Goal: Transaction & Acquisition: Purchase product/service

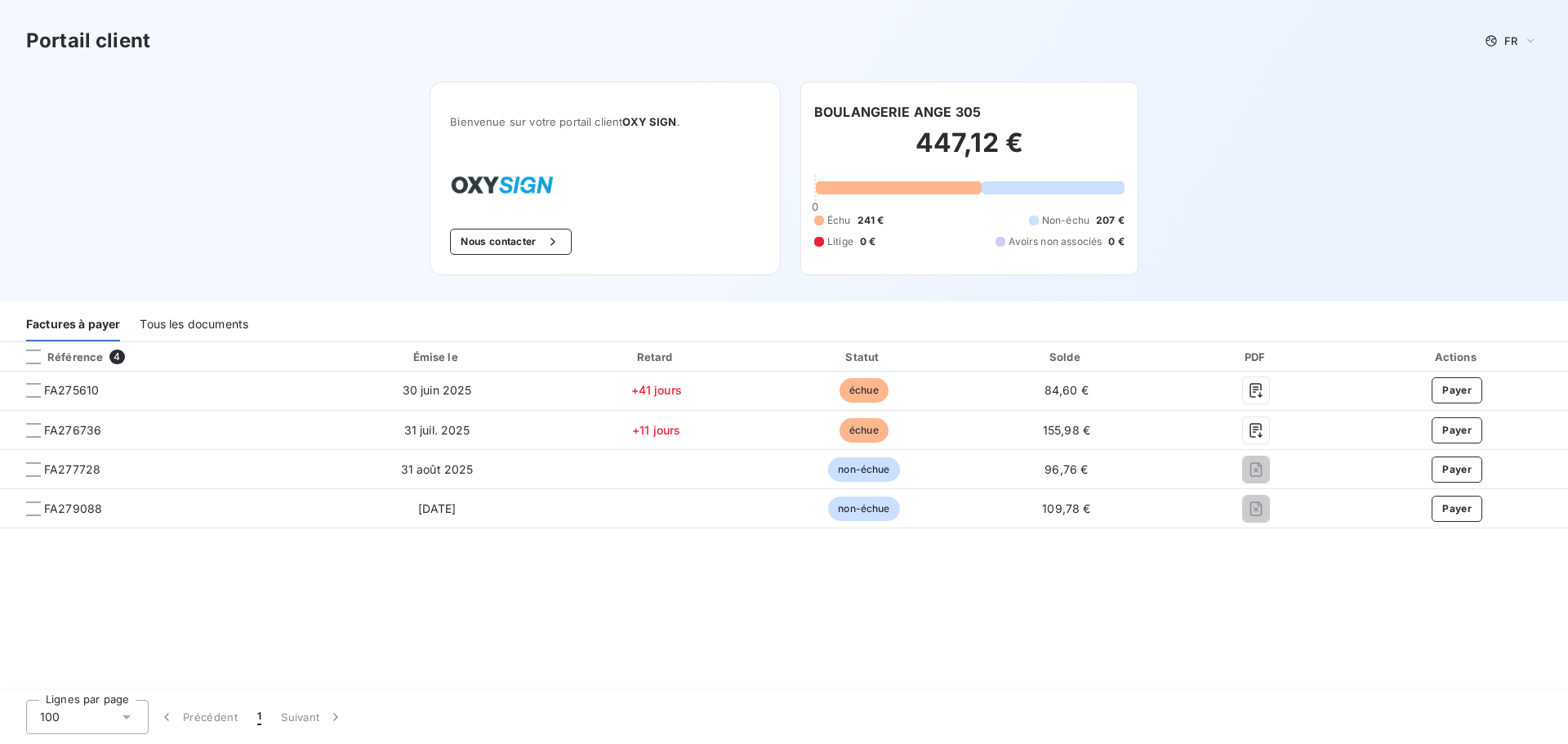
click at [183, 323] on div "Tous les documents" at bounding box center [194, 324] width 109 height 34
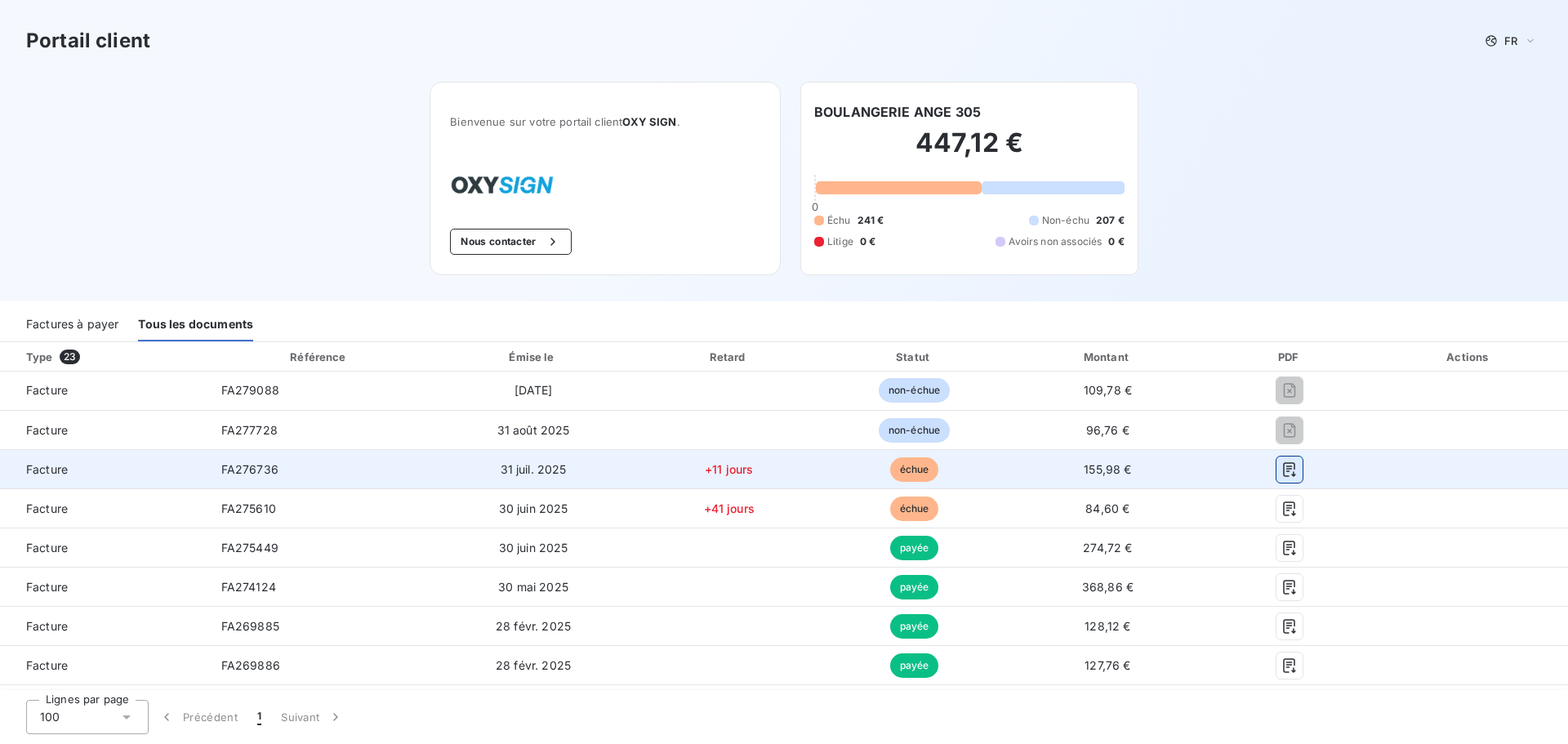
click at [1283, 470] on icon "button" at bounding box center [1289, 469] width 13 height 15
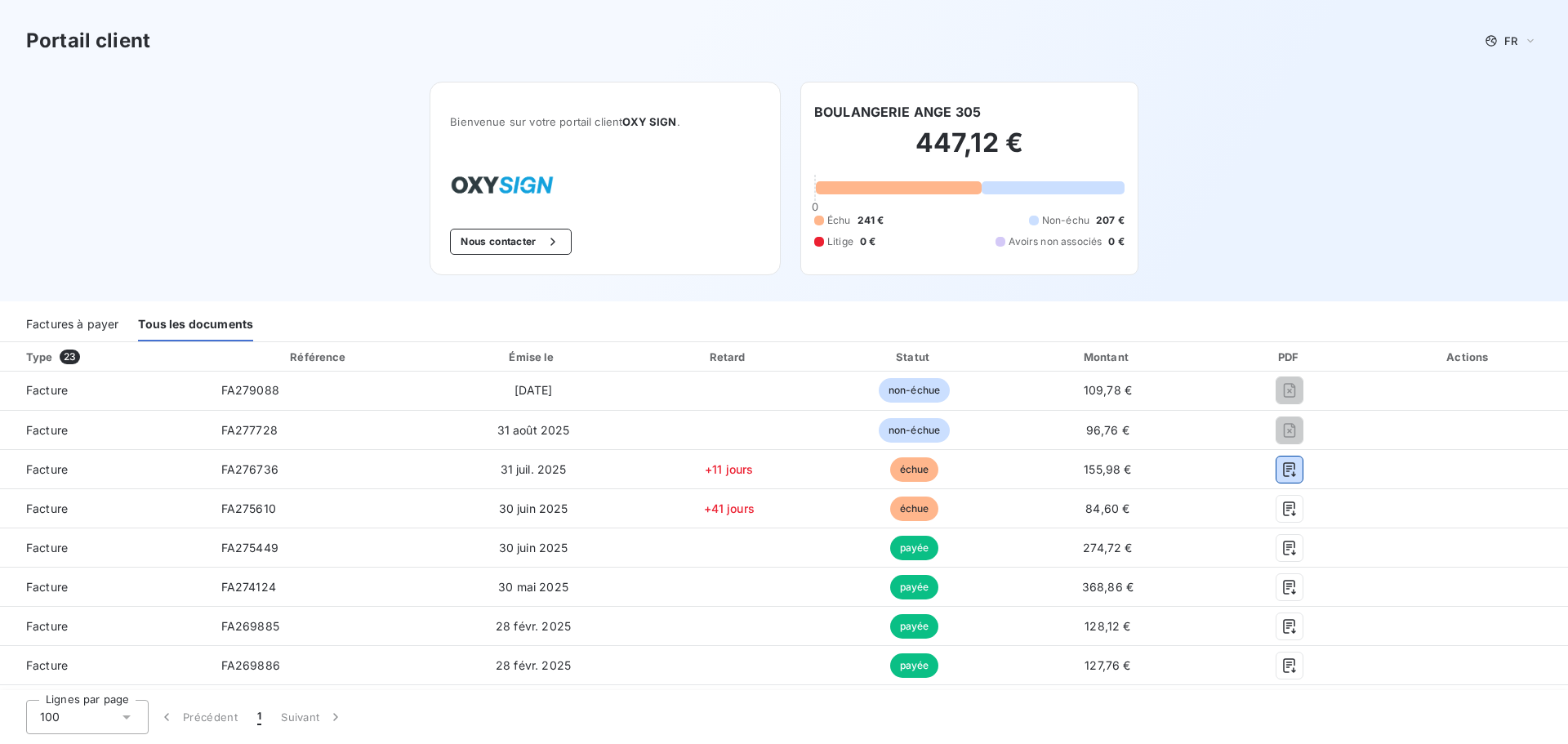
click at [95, 326] on div "Factures à payer" at bounding box center [72, 324] width 92 height 34
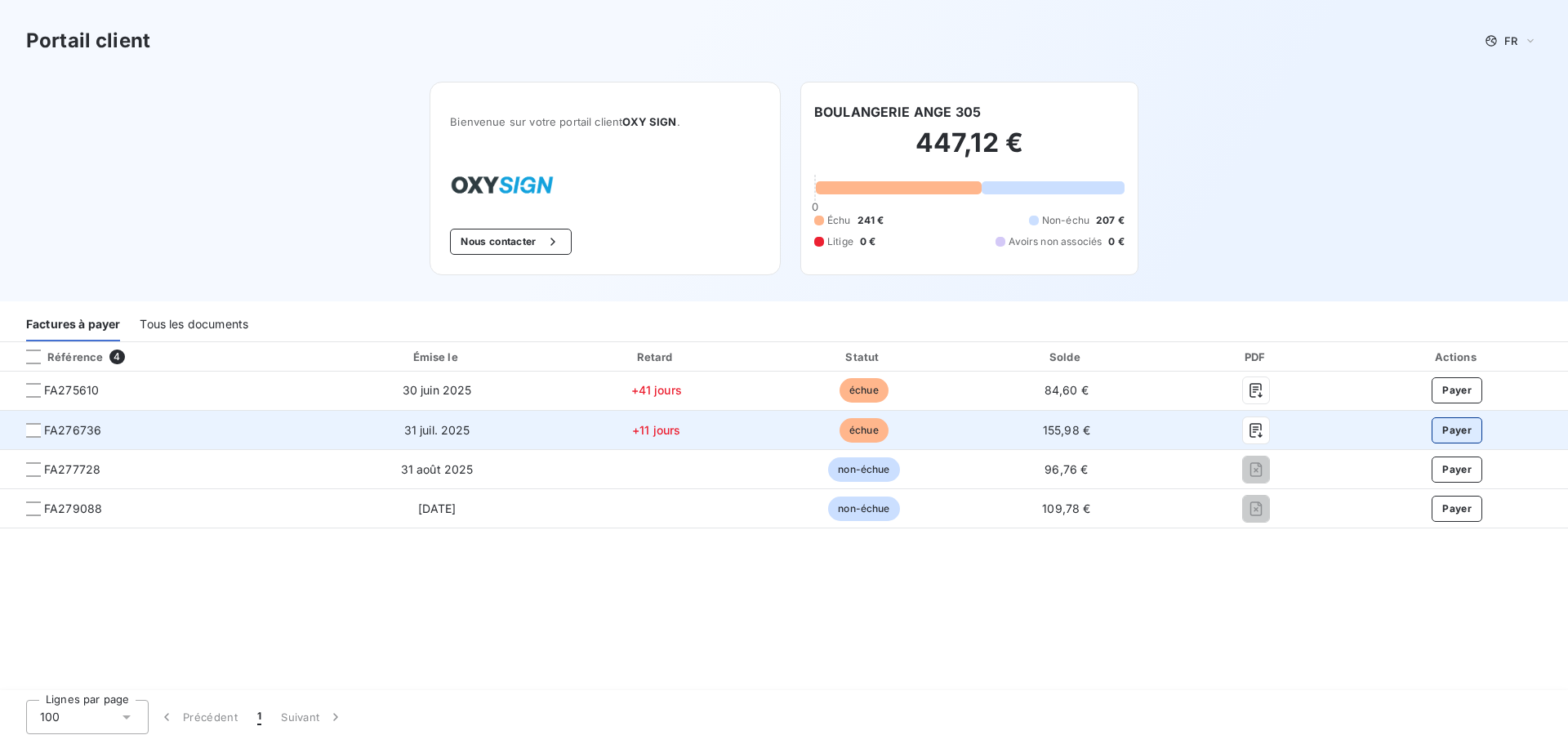
click at [1470, 427] on button "Payer" at bounding box center [1457, 429] width 50 height 26
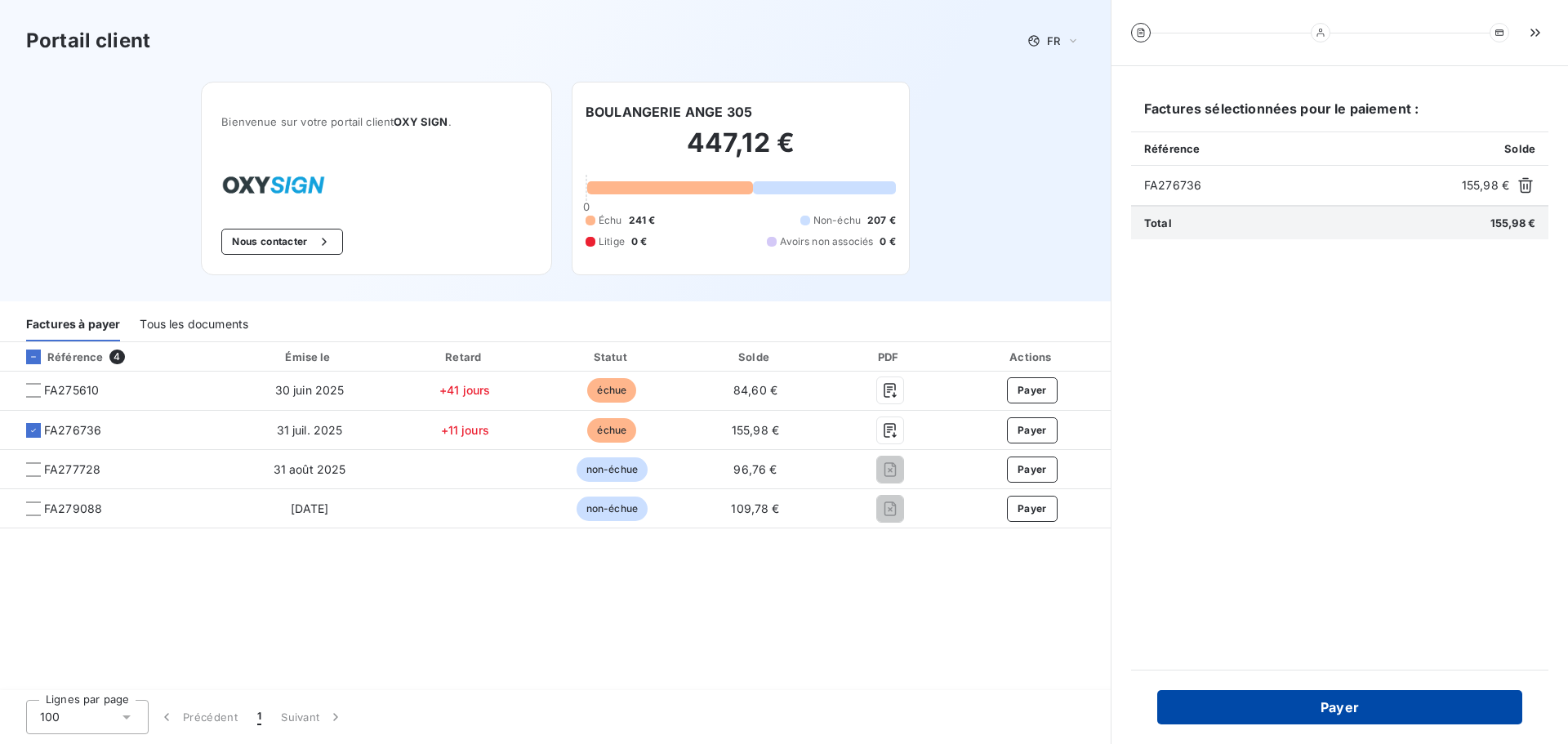
click at [1377, 708] on button "Payer" at bounding box center [1339, 706] width 365 height 34
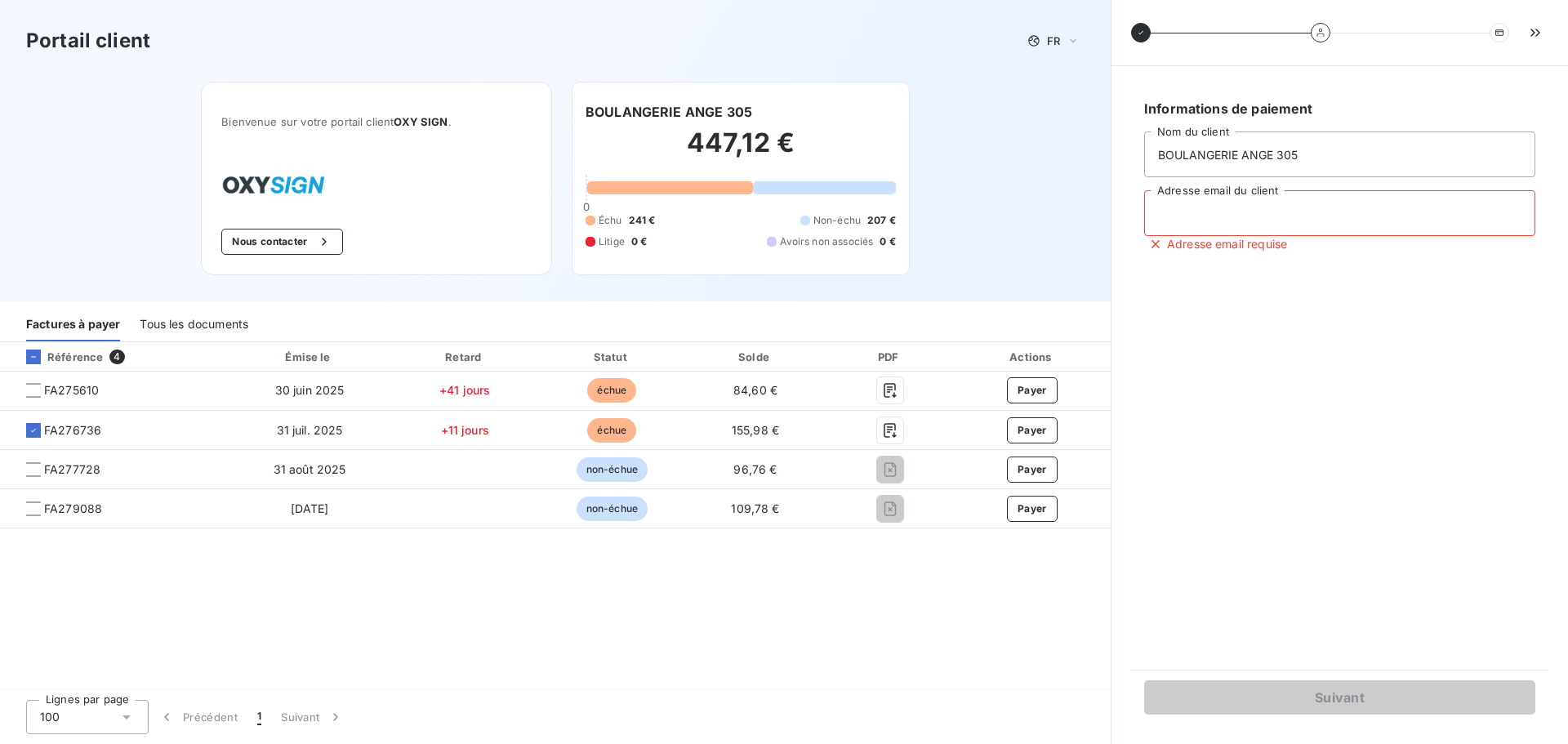
click at [1216, 223] on input "Adresse email du client" at bounding box center [1339, 213] width 391 height 46
type input "[EMAIL_ADDRESS][PERSON_NAME][DOMAIN_NAME]"
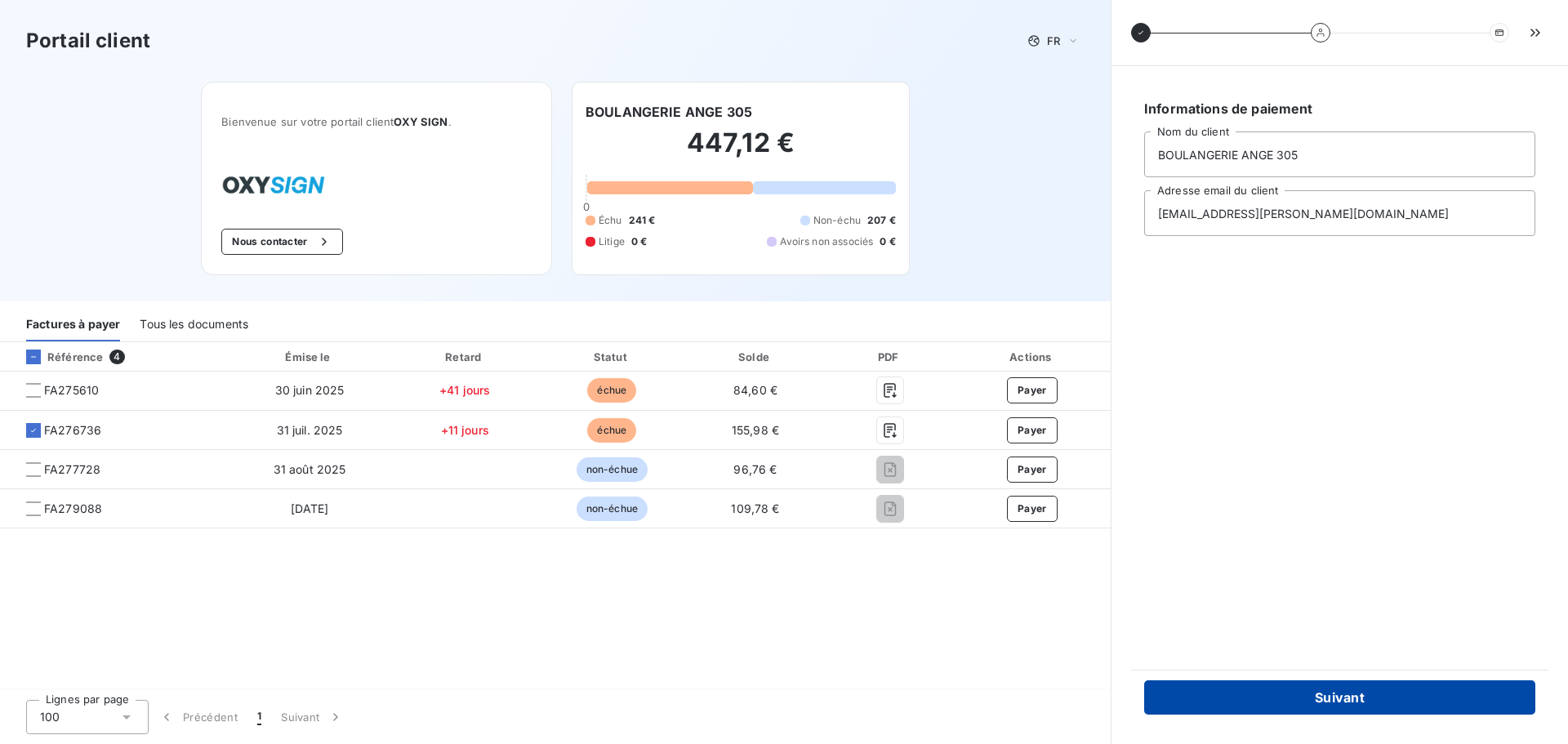
click at [1332, 693] on button "Suivant" at bounding box center [1339, 697] width 391 height 34
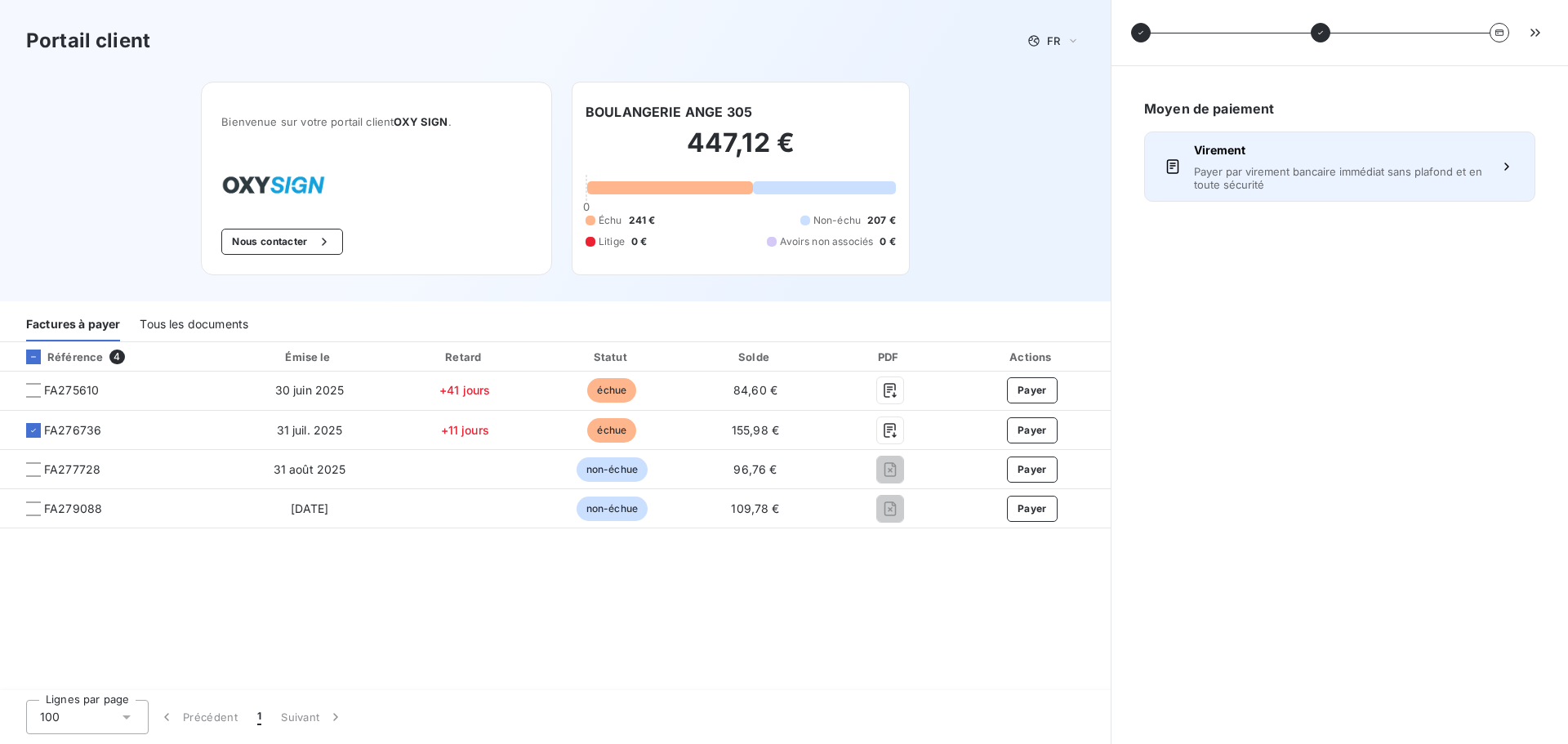
click at [1348, 181] on span "Payer par virement bancaire immédiat sans plafond et en toute sécurité" at bounding box center [1339, 177] width 291 height 26
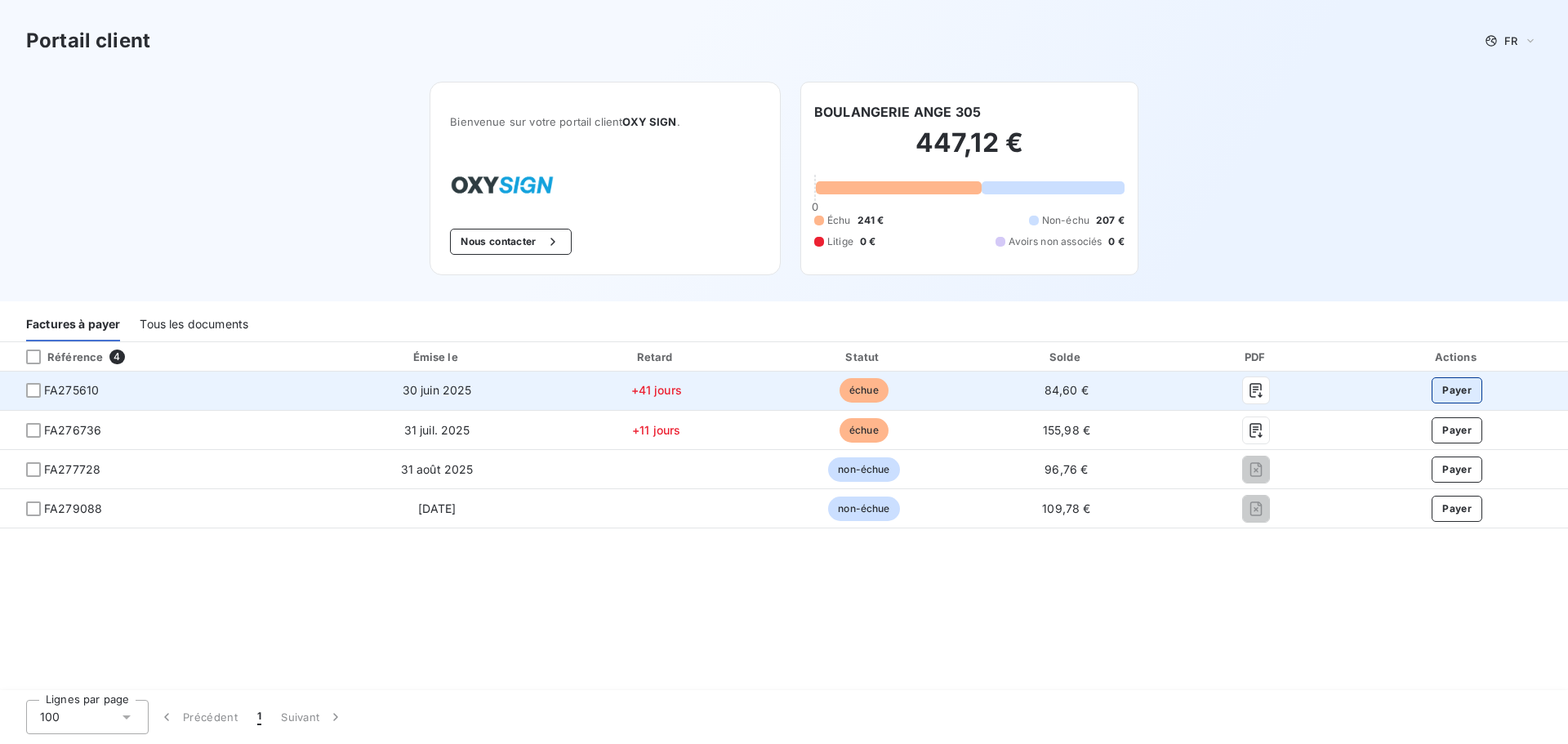
click at [1442, 391] on button "Payer" at bounding box center [1457, 390] width 50 height 26
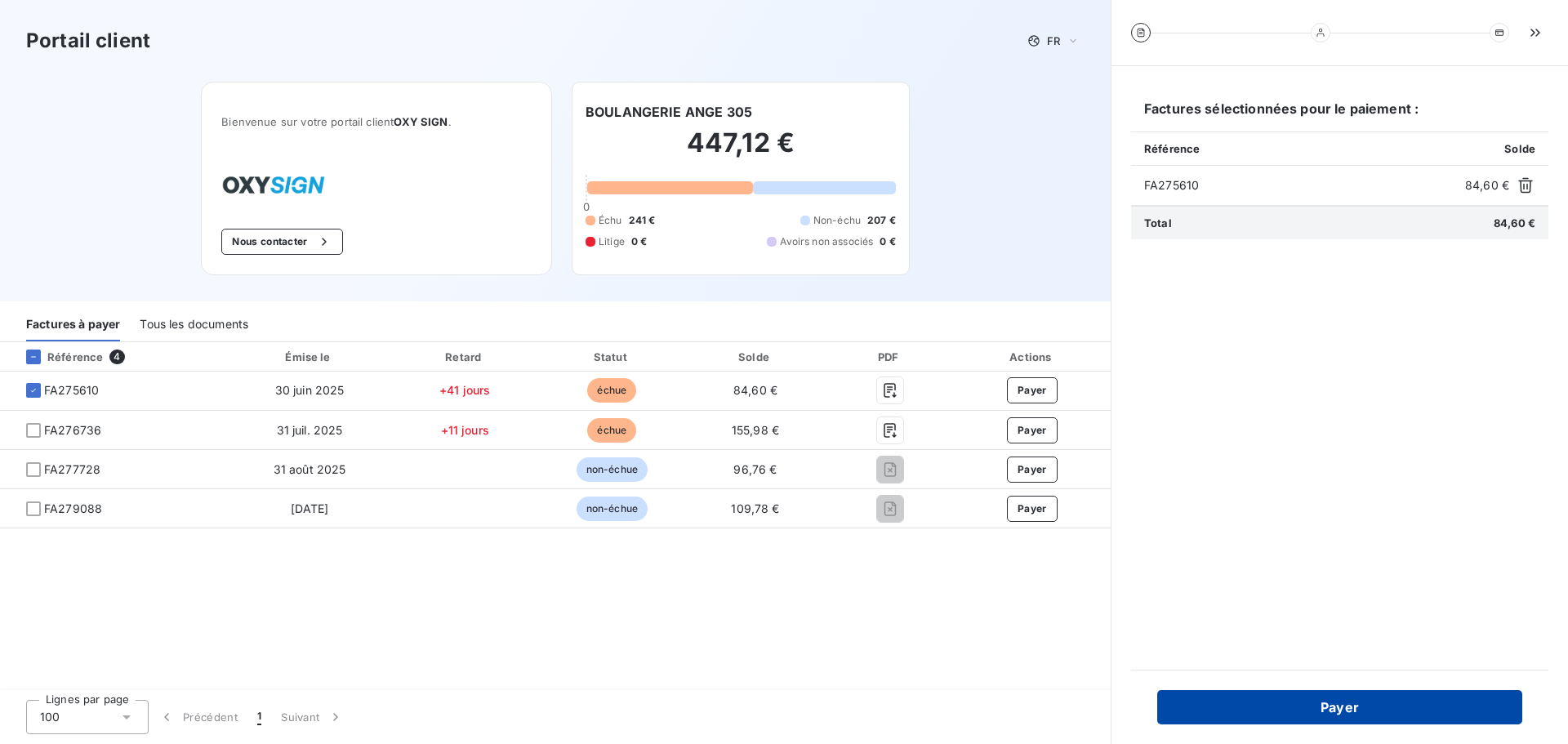
click at [1334, 702] on button "Payer" at bounding box center [1339, 706] width 365 height 34
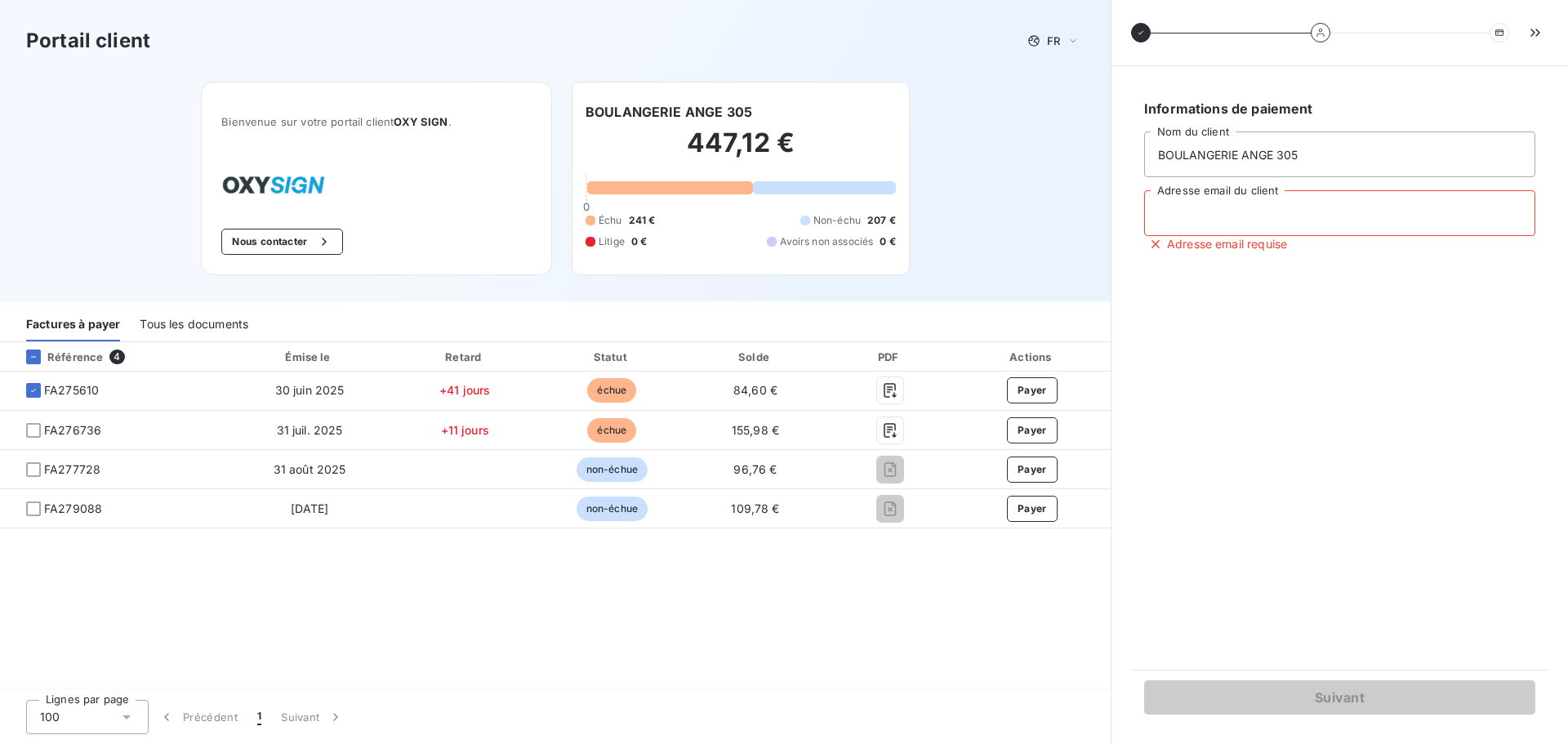
click at [1246, 213] on input "Adresse email du client" at bounding box center [1339, 213] width 391 height 46
type input "[EMAIL_ADDRESS][PERSON_NAME][DOMAIN_NAME]"
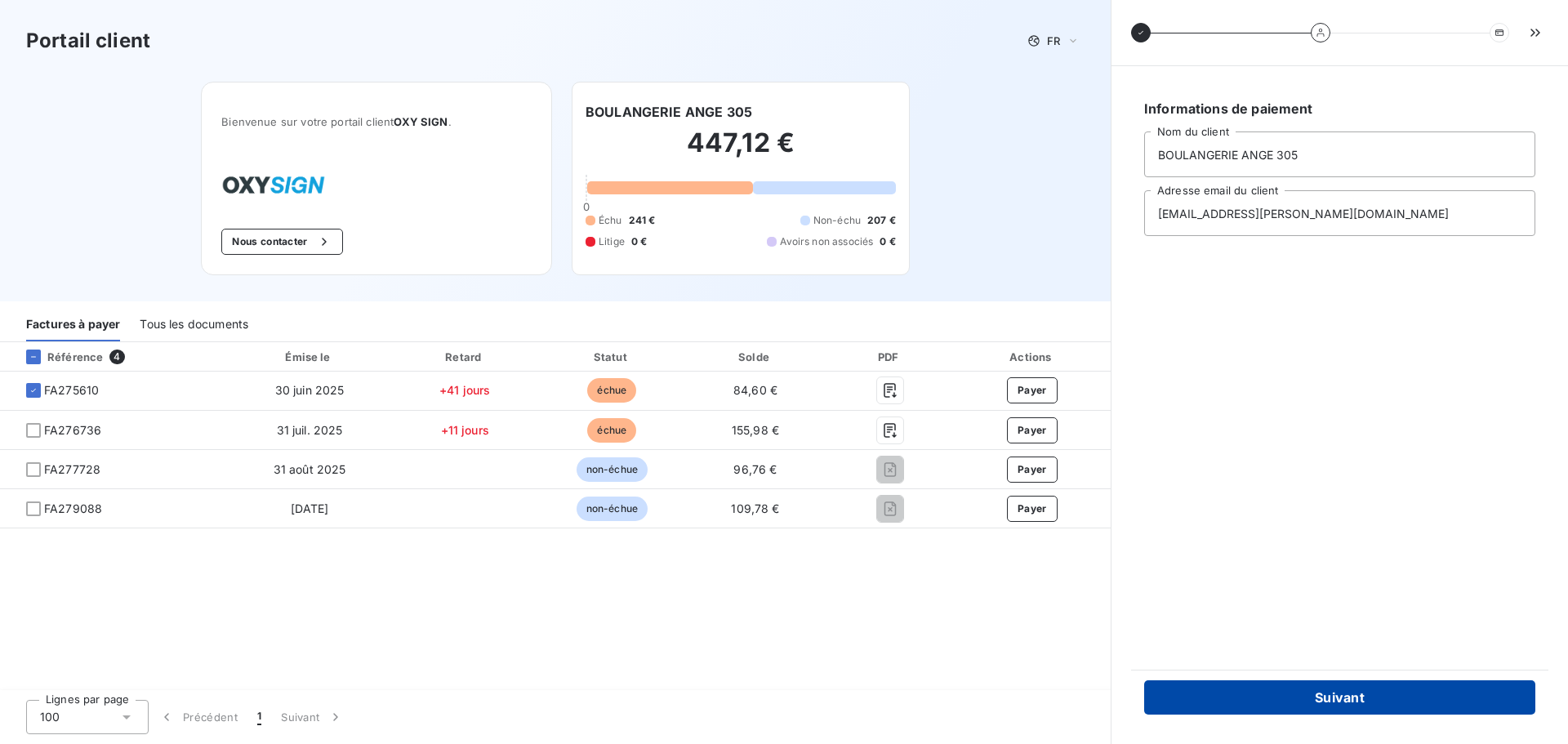
click at [1329, 689] on button "Suivant" at bounding box center [1339, 697] width 391 height 34
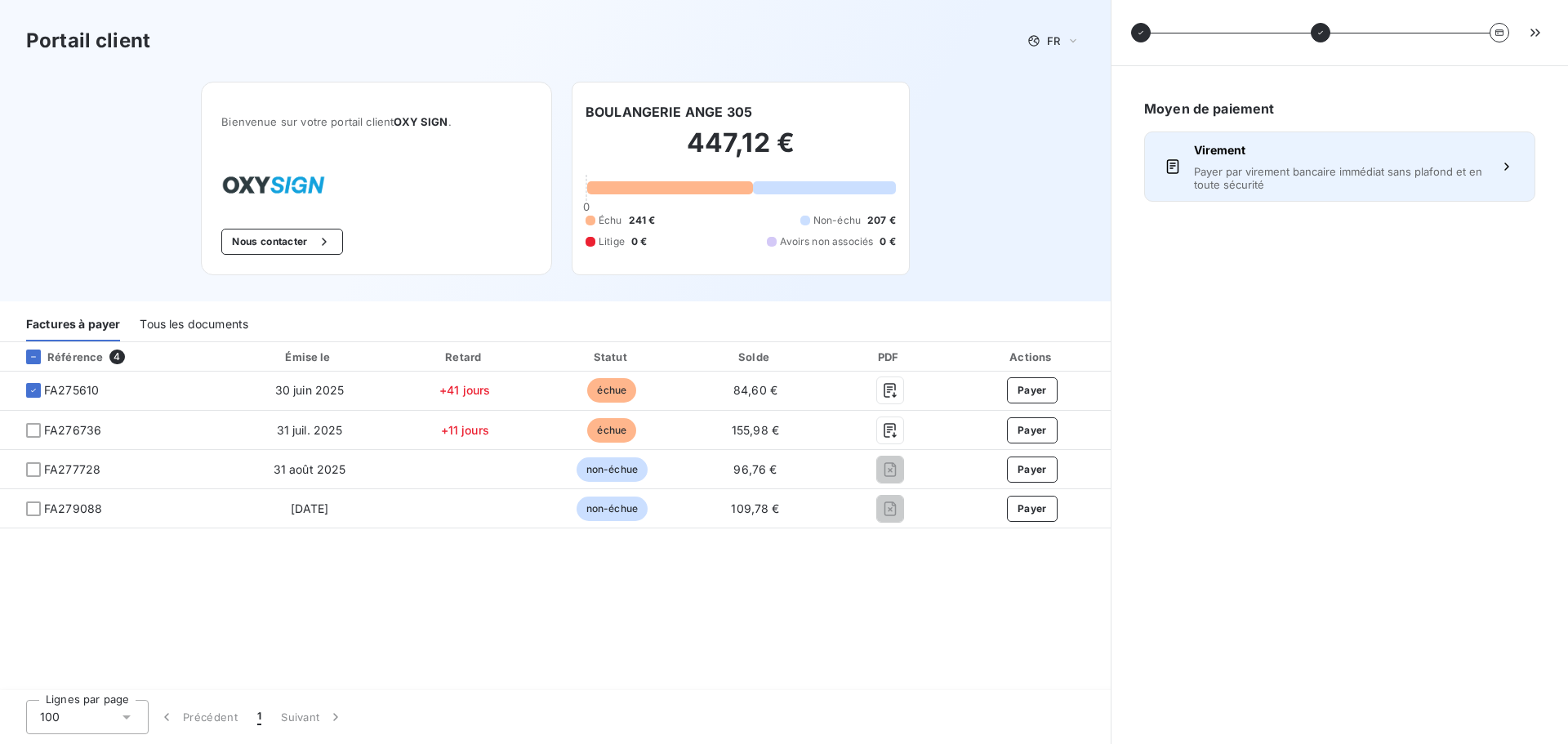
click at [1298, 177] on span "Payer par virement bancaire immédiat sans plafond et en toute sécurité" at bounding box center [1339, 177] width 291 height 26
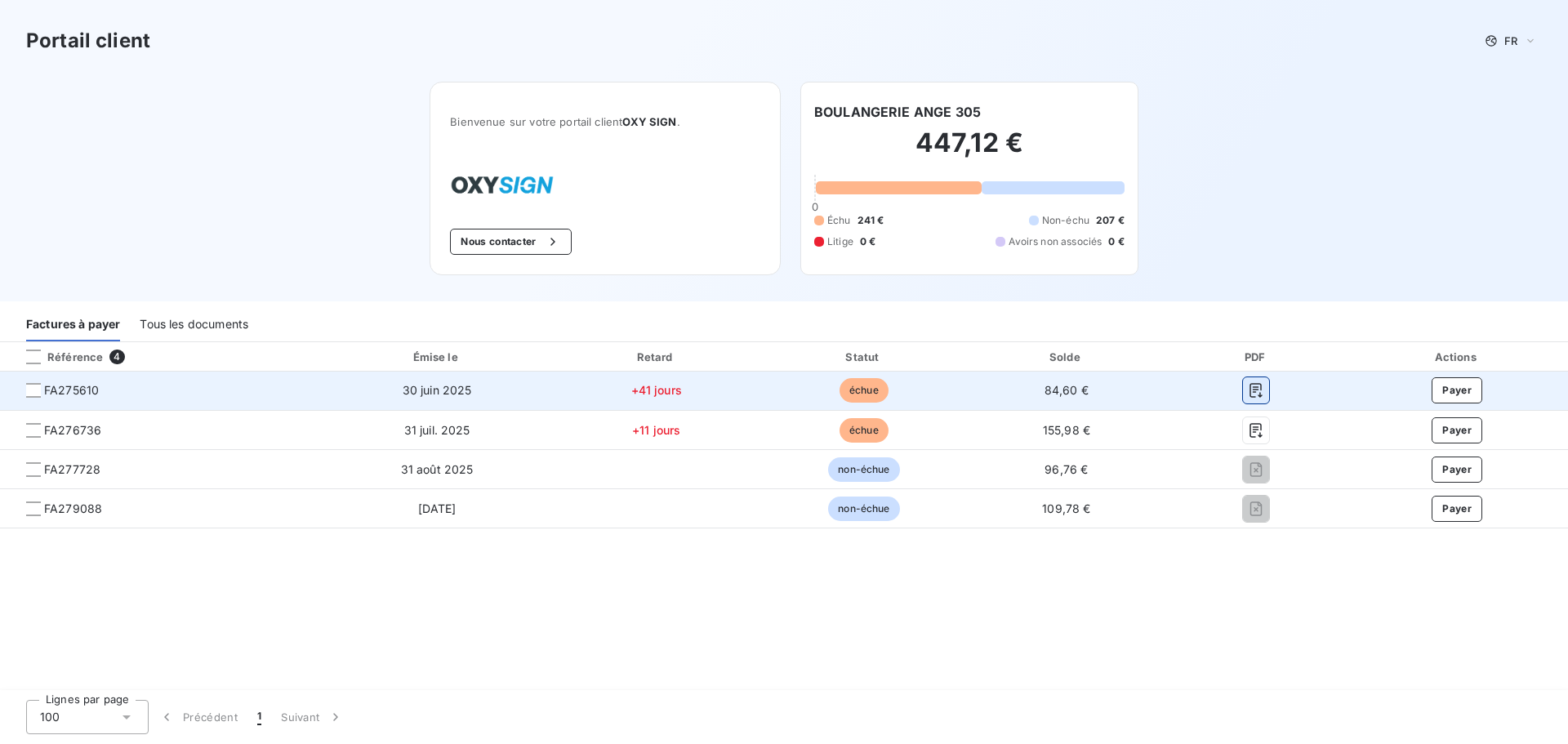
click at [1256, 390] on icon "button" at bounding box center [1256, 391] width 13 height 15
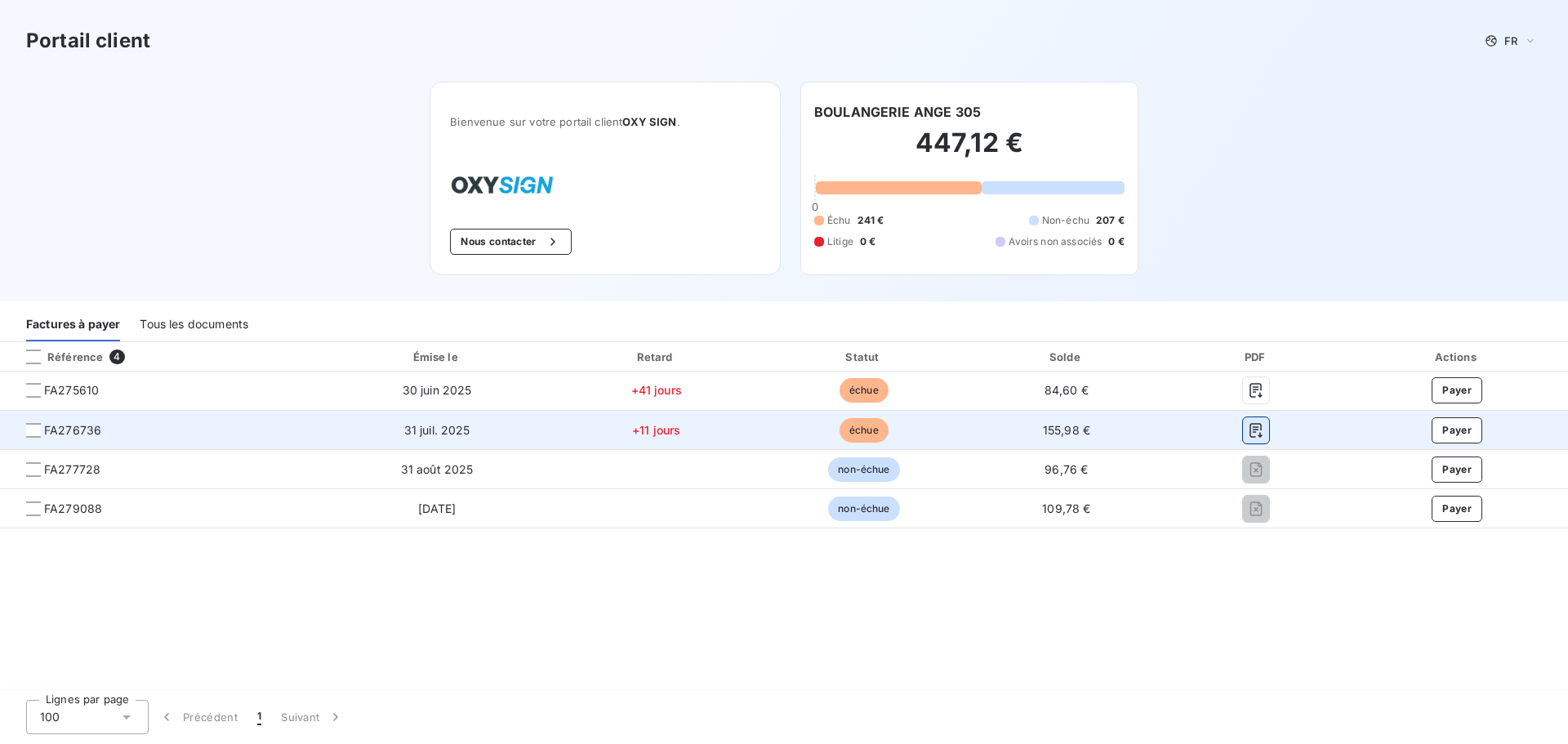
click at [1258, 429] on icon "button" at bounding box center [1257, 430] width 17 height 17
